Goal: Task Accomplishment & Management: Use online tool/utility

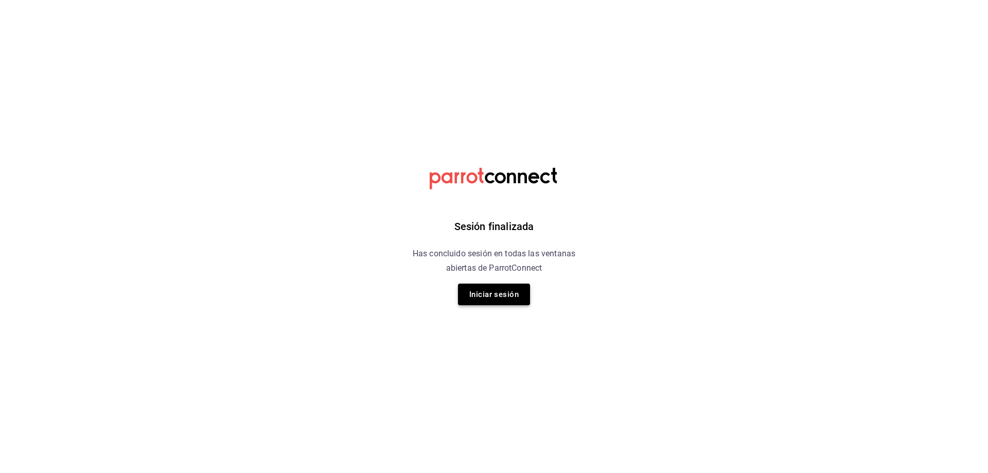
click at [512, 304] on button "Iniciar sesión" at bounding box center [494, 295] width 72 height 22
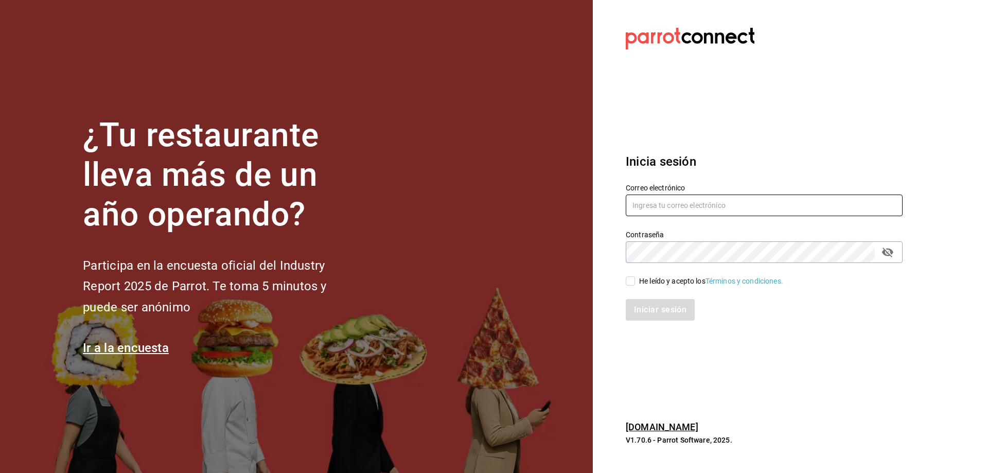
type input "administracion@9fuegos.com"
drag, startPoint x: 633, startPoint y: 281, endPoint x: 635, endPoint y: 296, distance: 15.1
click at [633, 281] on input "He leído y acepto los Términos y condiciones." at bounding box center [630, 280] width 9 height 9
checkbox input "true"
click at [654, 307] on button "Iniciar sesión" at bounding box center [661, 310] width 70 height 22
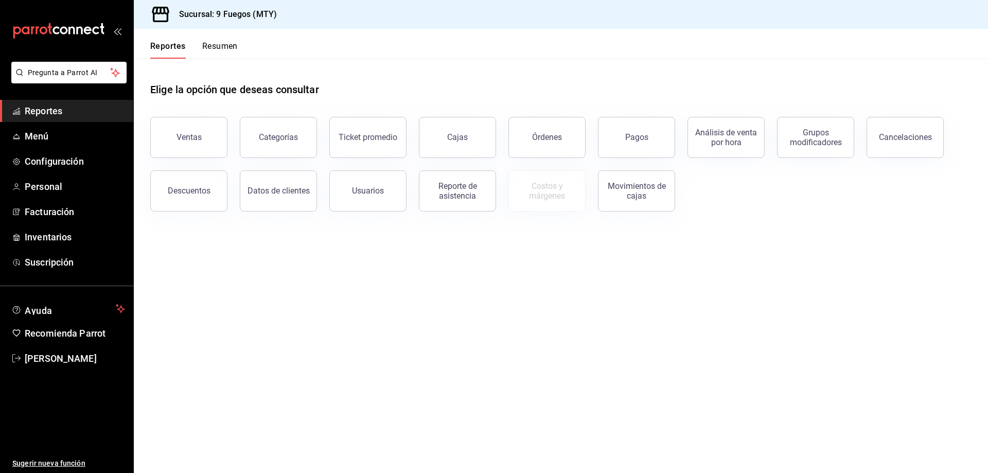
click at [653, 134] on button "Pagos" at bounding box center [636, 137] width 77 height 41
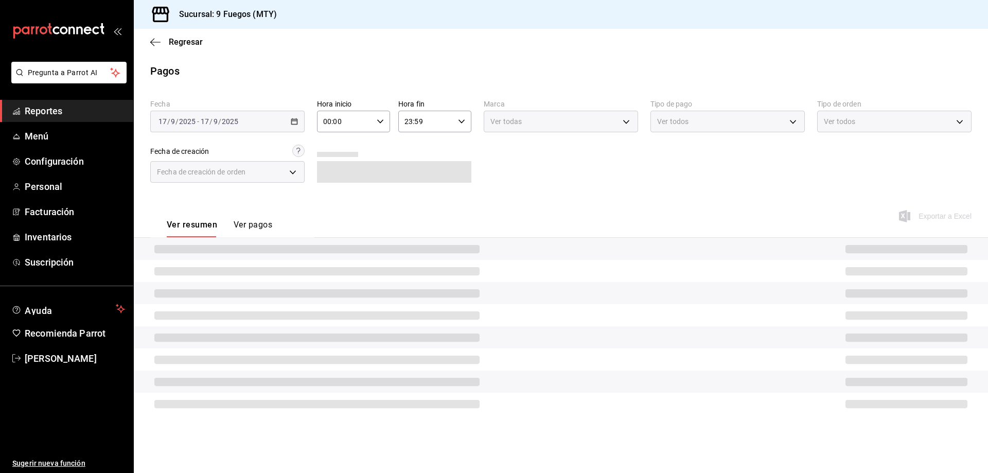
click at [288, 124] on div "[DATE] [DATE] - [DATE] [DATE]" at bounding box center [227, 122] width 154 height 22
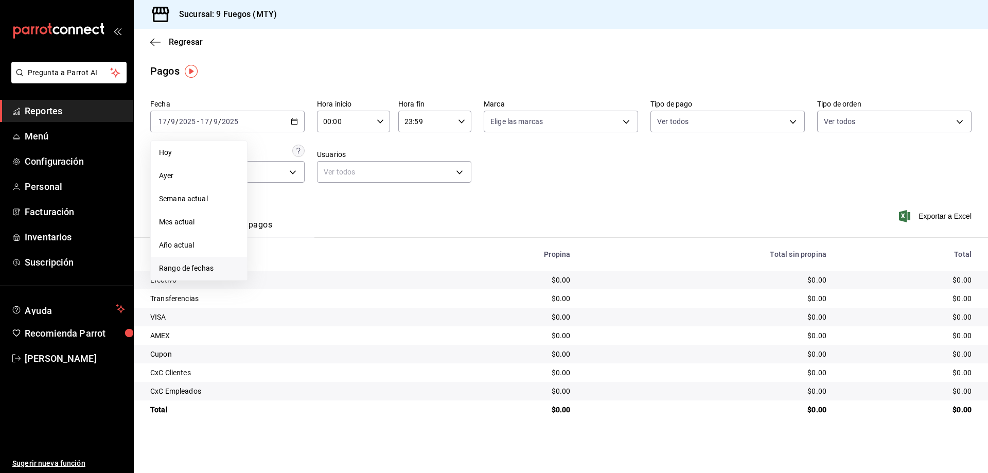
click at [200, 265] on span "Rango de fechas" at bounding box center [199, 268] width 80 height 11
click at [274, 237] on button "15" at bounding box center [269, 235] width 18 height 19
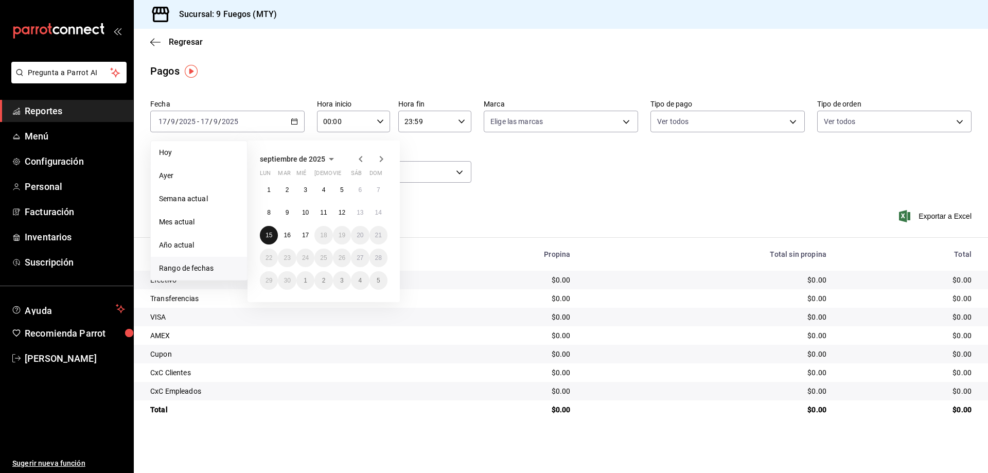
click at [274, 237] on button "15" at bounding box center [269, 235] width 18 height 19
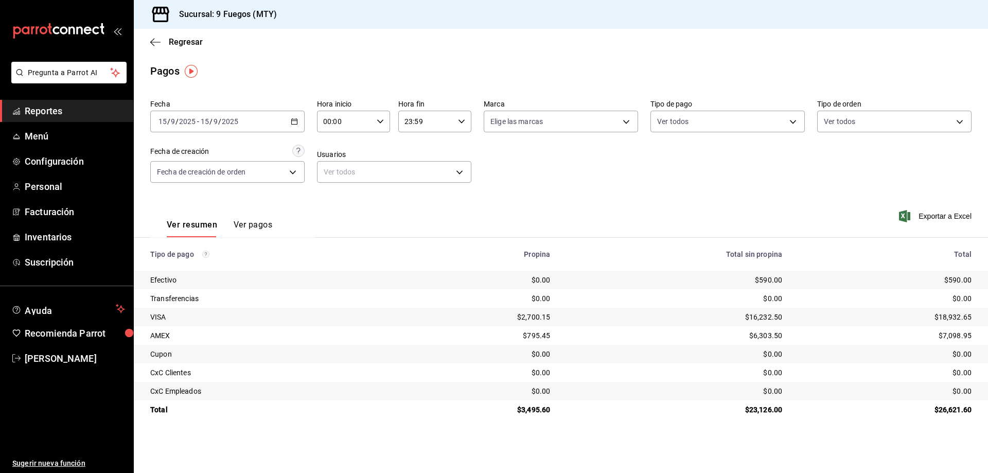
click at [264, 222] on button "Ver pagos" at bounding box center [253, 229] width 39 height 18
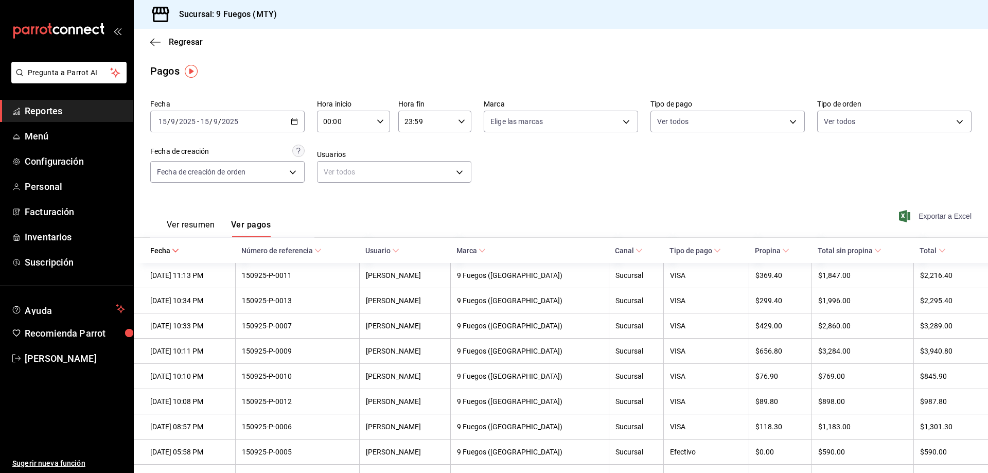
click at [947, 217] on span "Exportar a Excel" at bounding box center [936, 216] width 71 height 12
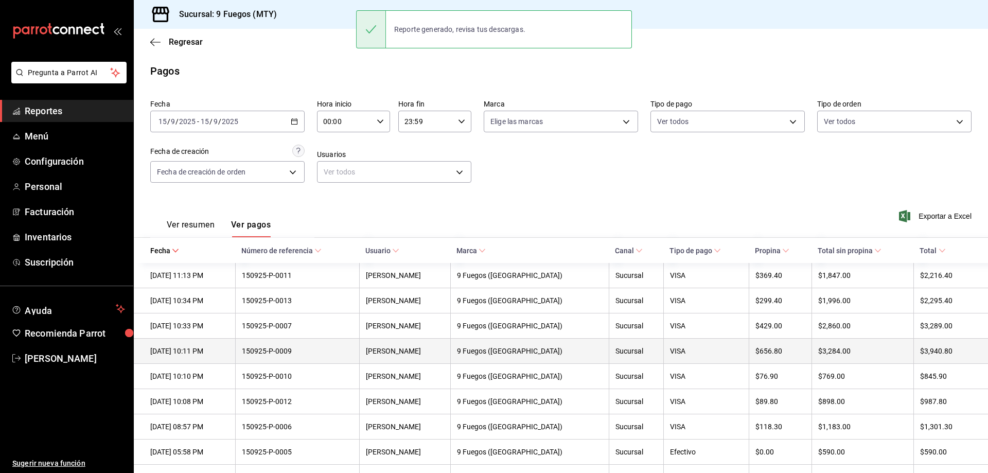
scroll to position [167, 0]
